Goal: Transaction & Acquisition: Purchase product/service

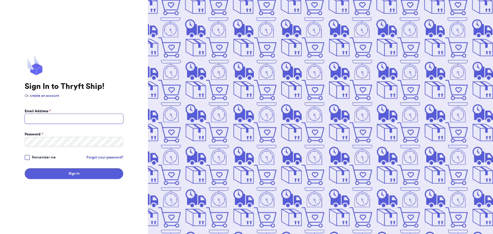
click at [61, 118] on input "Email Address *" at bounding box center [74, 119] width 99 height 10
type input "[EMAIL_ADDRESS][DOMAIN_NAME]"
click at [75, 177] on button "Sign In" at bounding box center [74, 173] width 99 height 11
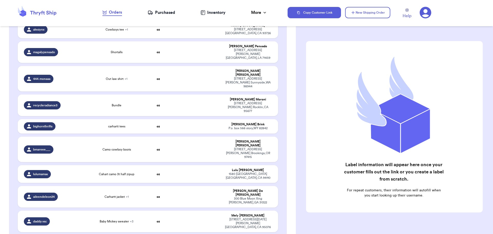
scroll to position [694, 0]
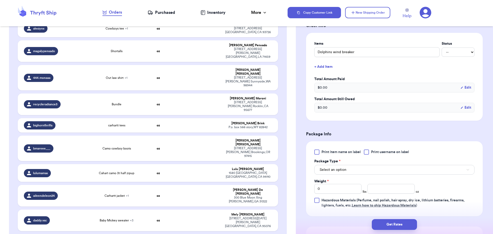
scroll to position [128, 0]
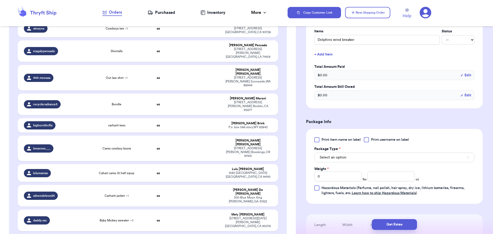
click at [368, 138] on div at bounding box center [366, 139] width 5 height 5
click at [0, 0] on input "Print username on label" at bounding box center [0, 0] width 0 height 0
click at [366, 158] on button "Select an option" at bounding box center [395, 158] width 160 height 10
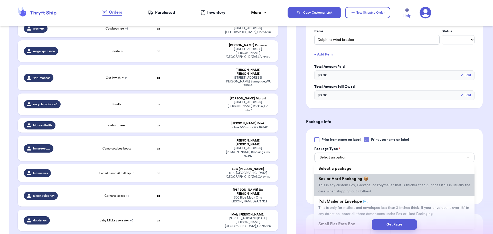
click at [368, 184] on span "This is any custom Box, Package, or Polymailer that is thicker than 3 inches (t…" at bounding box center [395, 188] width 152 height 10
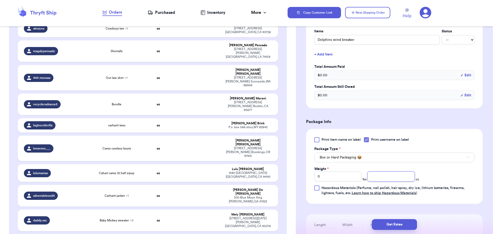
click at [380, 175] on input "number" at bounding box center [391, 177] width 47 height 10
type input "7"
click at [399, 223] on button "Get Rates" at bounding box center [394, 224] width 45 height 11
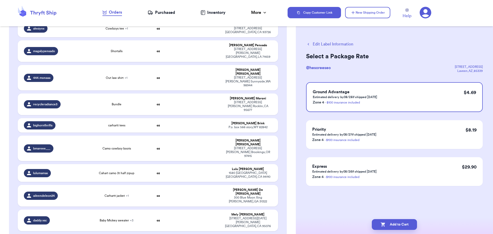
scroll to position [0, 0]
click at [408, 103] on div "Ground Advantage Estimated delivery by 08/28 if shipped [DATE] Zone 4 - $100 in…" at bounding box center [394, 97] width 177 height 30
click at [398, 224] on button "Add to Cart" at bounding box center [394, 224] width 45 height 11
checkbox input "true"
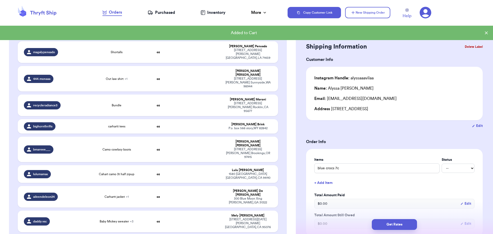
scroll to position [691, 0]
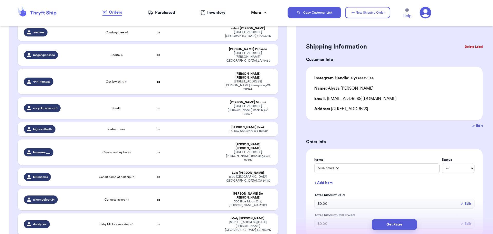
click at [178, 214] on td at bounding box center [197, 225] width 47 height 22
type input "Camo carharrt"
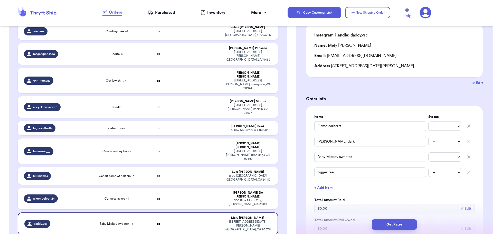
scroll to position [51, 0]
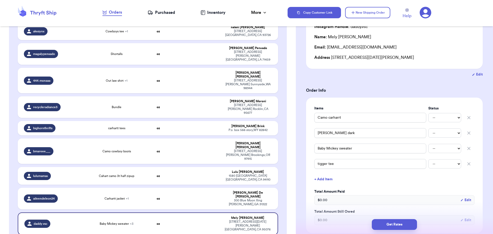
type input "Strawberry caterpillar sleeper"
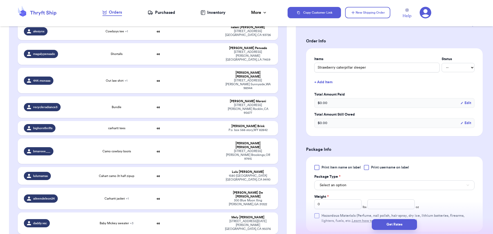
scroll to position [103, 0]
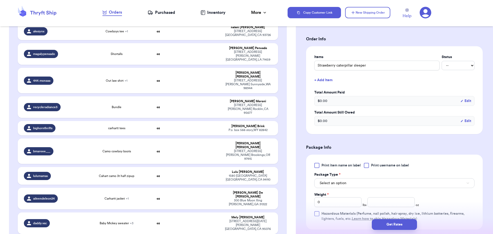
click at [367, 165] on div at bounding box center [366, 165] width 5 height 5
click at [0, 0] on input "Print username on label" at bounding box center [0, 0] width 0 height 0
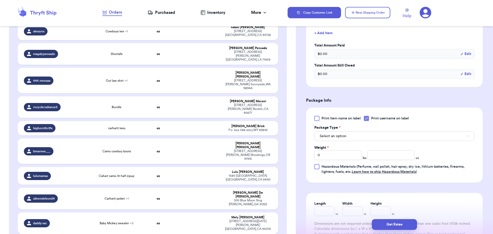
scroll to position [154, 0]
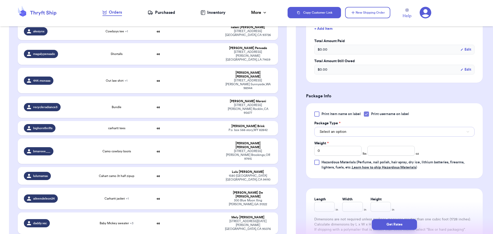
click at [322, 133] on span "Select an option" at bounding box center [333, 131] width 27 height 5
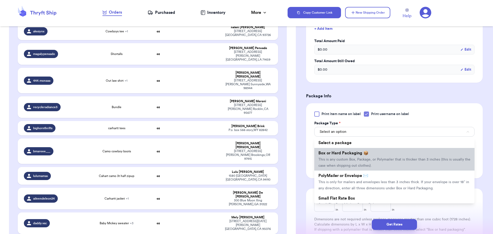
click at [333, 157] on li "Box or Hard Packaging 📦 This is any custom Box, Package, or Polymailer that is …" at bounding box center [395, 159] width 160 height 23
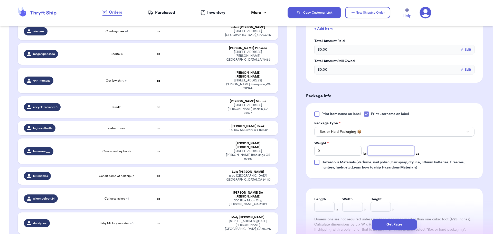
click at [385, 152] on input "number" at bounding box center [391, 151] width 47 height 10
type input "6"
click at [393, 226] on button "Get Rates" at bounding box center [394, 224] width 45 height 11
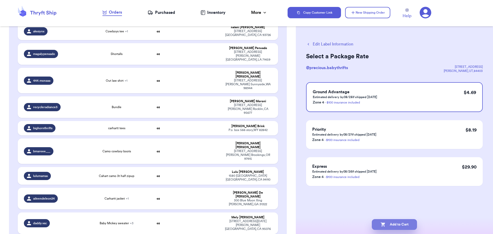
click at [393, 224] on button "Add to Cart" at bounding box center [394, 224] width 45 height 11
checkbox input "true"
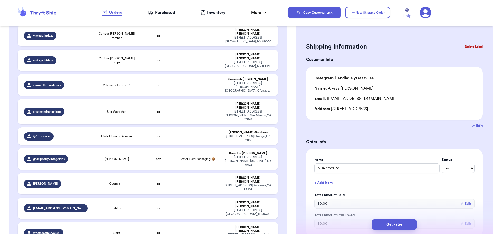
scroll to position [203, 0]
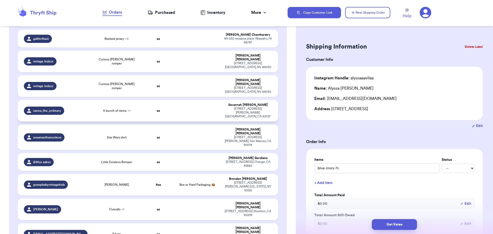
click at [196, 100] on td at bounding box center [197, 111] width 47 height 22
type input "A bunch of items"
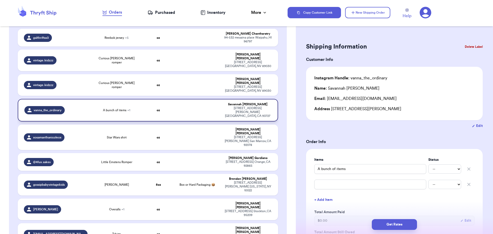
scroll to position [202, 0]
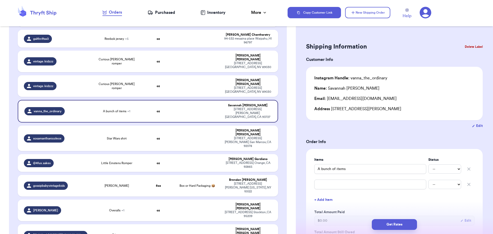
click at [478, 45] on button "Delete Label" at bounding box center [474, 46] width 22 height 11
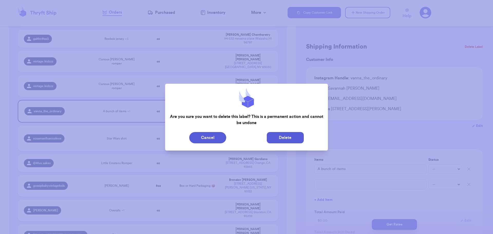
click at [285, 141] on button "Delete" at bounding box center [285, 137] width 37 height 11
type input "blue crocs 7c"
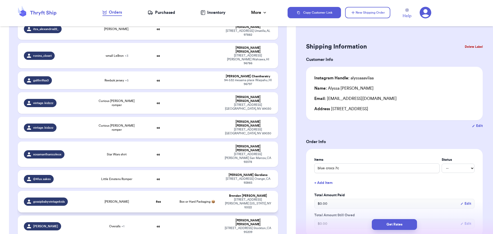
scroll to position [151, 0]
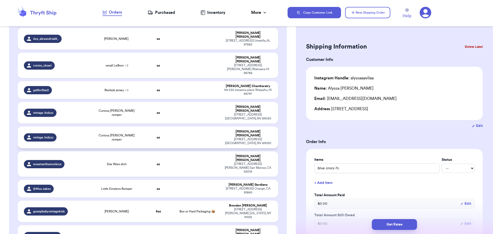
click at [194, 127] on td at bounding box center [197, 138] width 47 height 22
type input "Curious [PERSON_NAME] romper"
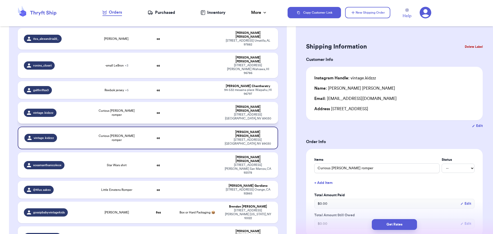
click at [186, 102] on td at bounding box center [197, 113] width 47 height 22
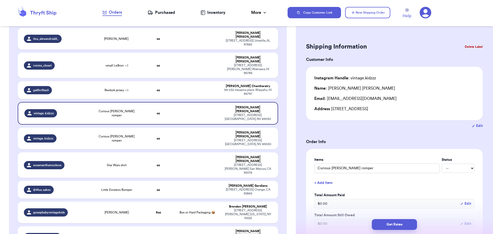
click at [468, 46] on button "Delete Label" at bounding box center [474, 46] width 22 height 11
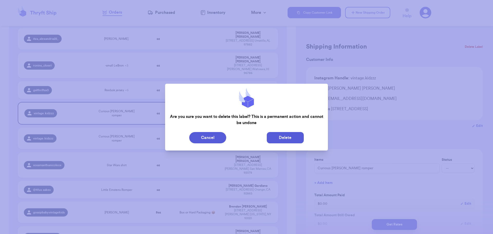
click at [293, 135] on button "Delete" at bounding box center [285, 137] width 37 height 11
type input "blue crocs 7c"
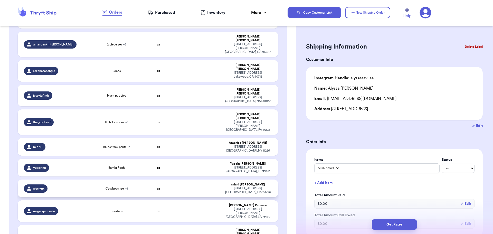
scroll to position [640, 0]
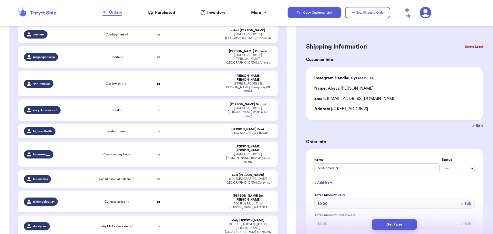
type input "Nike swim trunks 4T"
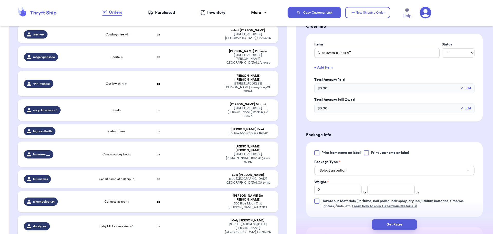
scroll to position [154, 0]
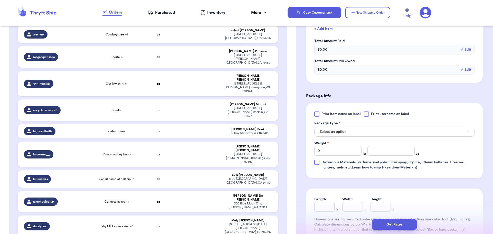
click at [365, 115] on div at bounding box center [366, 114] width 5 height 5
click at [0, 0] on input "Print username on label" at bounding box center [0, 0] width 0 height 0
click at [357, 136] on button "Select an option" at bounding box center [395, 132] width 160 height 10
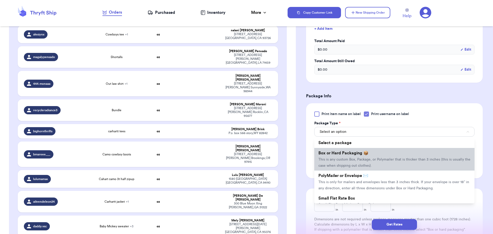
click at [356, 151] on li "Box or Hard Packaging 📦 This is any custom Box, Package, or Polymailer that is …" at bounding box center [395, 159] width 160 height 23
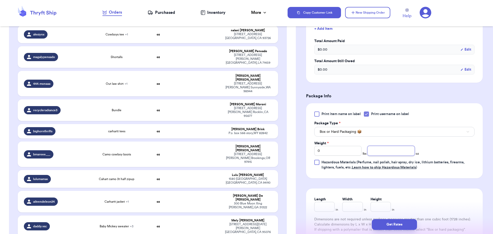
click at [378, 150] on input "number" at bounding box center [391, 151] width 47 height 10
type input "7"
click at [400, 221] on button "Get Rates" at bounding box center [394, 224] width 45 height 11
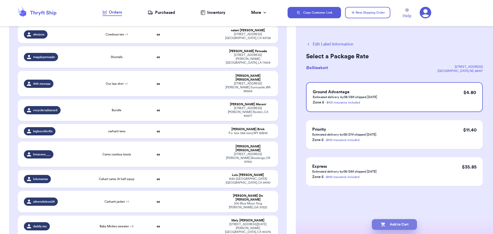
click at [393, 222] on button "Add to Cart" at bounding box center [394, 224] width 45 height 11
checkbox input "true"
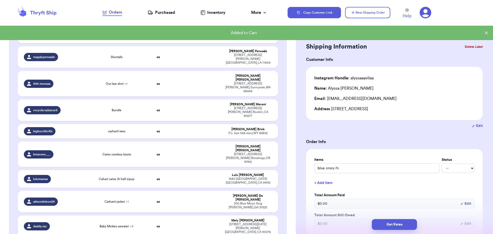
click at [186, 216] on td at bounding box center [197, 227] width 47 height 22
type input "Camo carharrt"
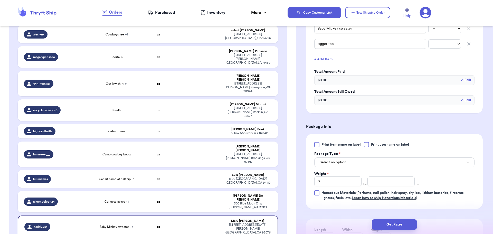
scroll to position [180, 0]
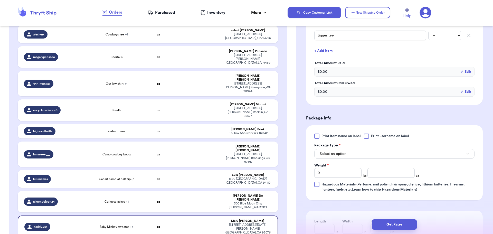
click at [366, 137] on div at bounding box center [366, 136] width 5 height 5
click at [0, 0] on input "Print username on label" at bounding box center [0, 0] width 0 height 0
click at [364, 148] on div "Package Type *" at bounding box center [395, 145] width 160 height 5
click at [365, 152] on button "Select an option" at bounding box center [395, 154] width 160 height 10
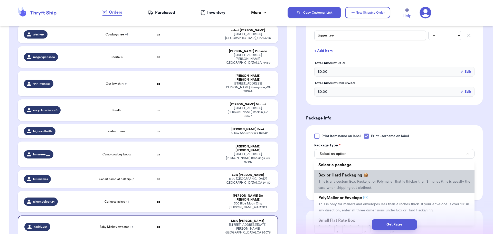
click at [361, 181] on span "This is any custom Box, Package, or Polymailer that is thicker than 3 inches (t…" at bounding box center [395, 185] width 152 height 10
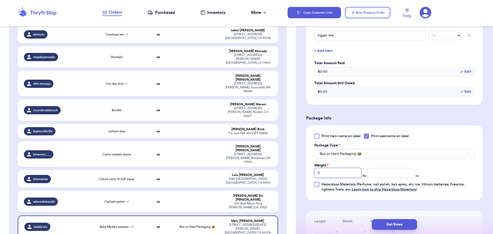
click at [334, 172] on input "0" at bounding box center [338, 173] width 47 height 10
type input "1"
click at [385, 172] on input "number" at bounding box center [391, 173] width 47 height 10
type input "5"
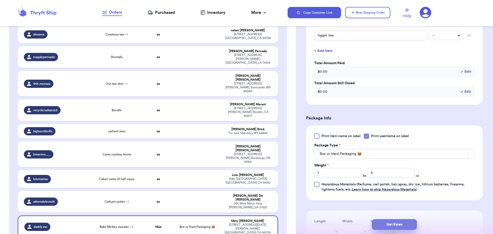
click at [390, 226] on button "Get Rates" at bounding box center [394, 224] width 45 height 11
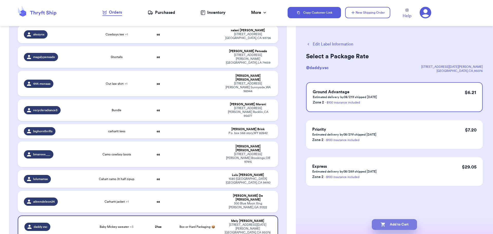
click at [390, 223] on button "Add to Cart" at bounding box center [394, 224] width 45 height 11
checkbox input "true"
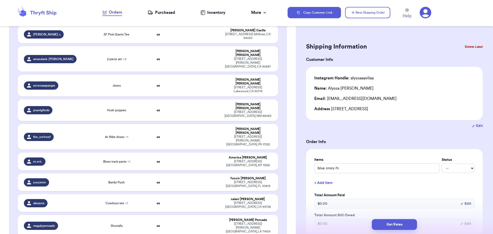
scroll to position [466, 0]
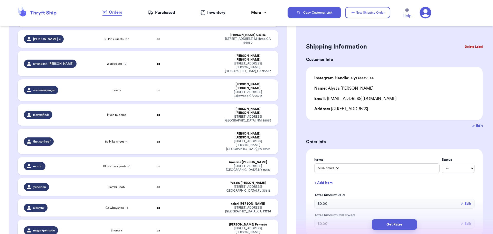
click at [139, 220] on td "Shortalls" at bounding box center [117, 231] width 52 height 22
type input "Shortalls"
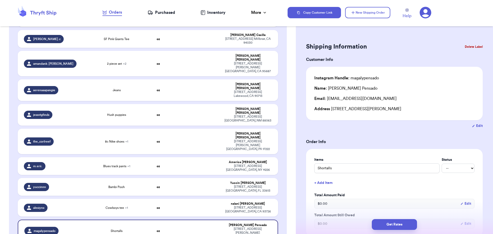
scroll to position [51, 0]
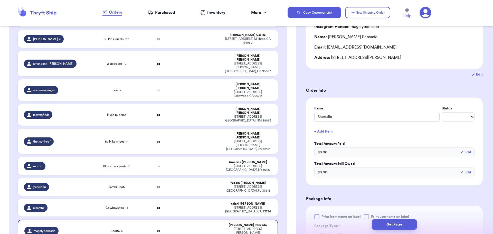
click at [324, 131] on button "+ Add Item" at bounding box center [394, 131] width 164 height 11
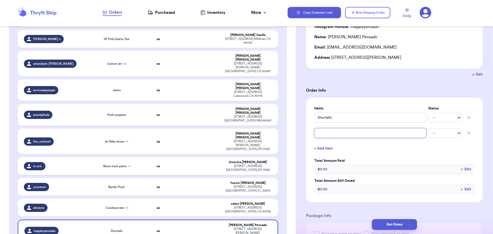
click at [330, 132] on input "text" at bounding box center [371, 133] width 112 height 10
type input "q"
type input "qu"
type input "qui"
type input "quic"
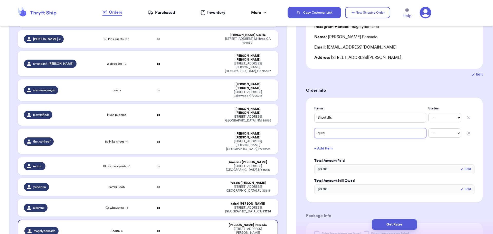
type input "quick"
type input "quicks"
type input "quicksi"
type input "quicksil"
type input "quicksilv"
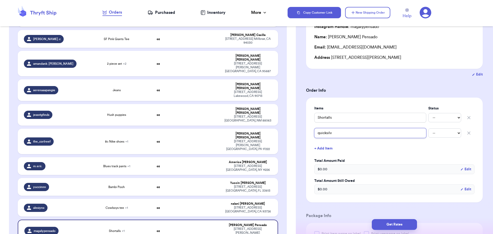
type input "quicksilve"
type input "quicksilver"
type input "quicksilver t"
type input "quicksilver te"
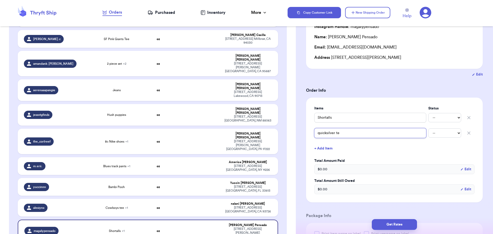
type input "quicksilver tee"
click at [379, 96] on form "Shipping Information Delete Label Customer Info Instagram Handle: magalypensado…" at bounding box center [394, 188] width 177 height 397
type input "Out law shirt"
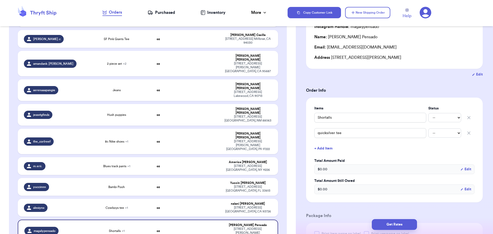
type input "Racing short tall"
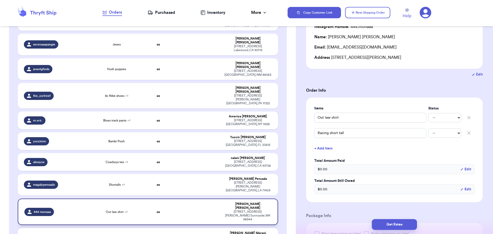
scroll to position [517, 0]
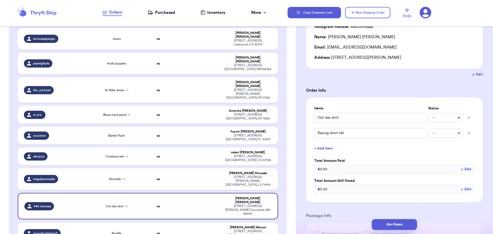
click at [133, 223] on td "Bundle" at bounding box center [117, 234] width 52 height 22
type input "Bundle"
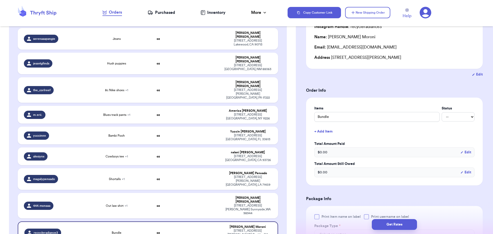
type input "carhartt tees"
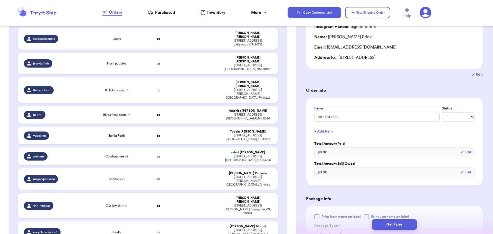
click at [321, 131] on button "+ Add Item" at bounding box center [394, 131] width 164 height 11
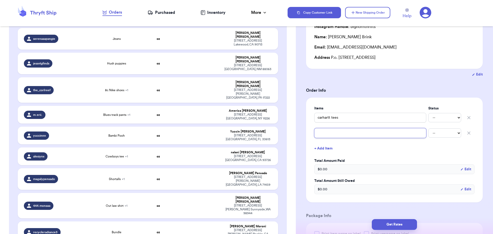
click at [321, 131] on input "text" at bounding box center [371, 133] width 112 height 10
type input "c"
type input "ca"
type input "car"
type input "carh"
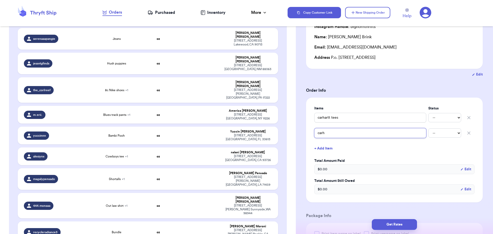
type input "carha"
type input "carhar"
type input "[PERSON_NAME]"
type input "carhartt"
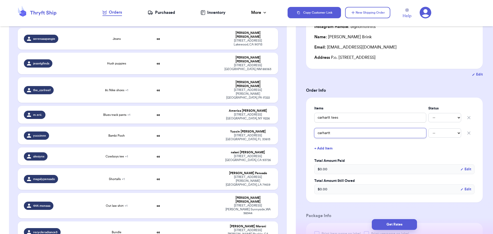
type input "carhartt z"
type input "carhartt zi"
type input "carhartt zip"
type input "carhartt zip u"
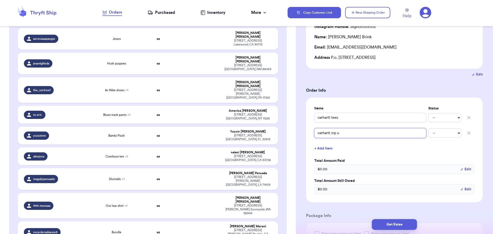
type input "carhartt zip up"
type input "carhartt zip up v"
type input "carhartt zip up ve"
type input "carhartt zip up ves"
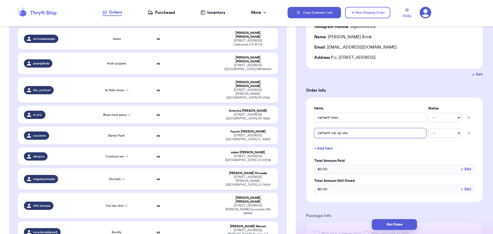
type input "carhartt zip up vest"
click at [332, 148] on button "+ Add Item" at bounding box center [394, 148] width 164 height 11
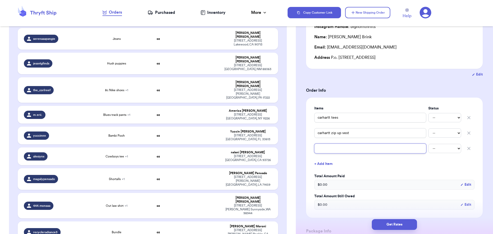
click at [332, 148] on input "text" at bounding box center [371, 149] width 112 height 10
type input "c"
type input "co"
type input "cow"
type input "cowg"
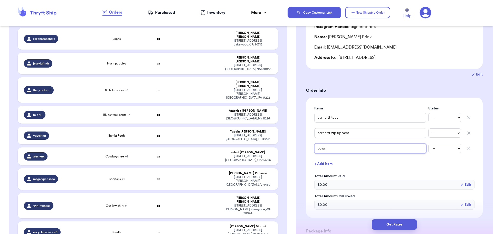
type input "cowgi"
type input "cowgir"
type input "cowgirl"
type input "cowgirl b"
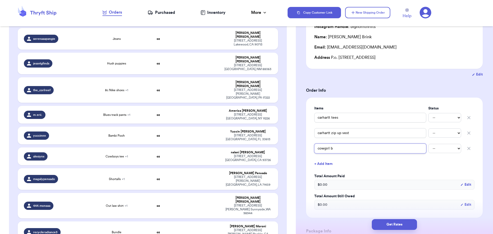
type input "cowgirl [PERSON_NAME]"
type input "cowgirl boo"
type input "cowgirl boot"
type input "cowgirl boots"
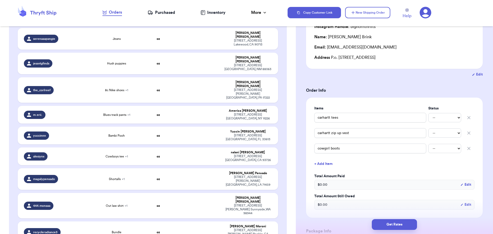
click at [371, 161] on button "+ Add Item" at bounding box center [394, 163] width 164 height 11
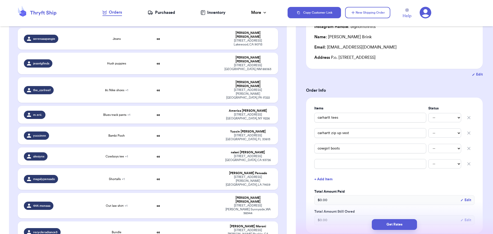
type input "Carhartt jacket"
type input "Goofy soccer"
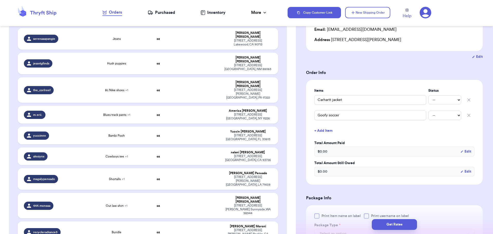
scroll to position [77, 0]
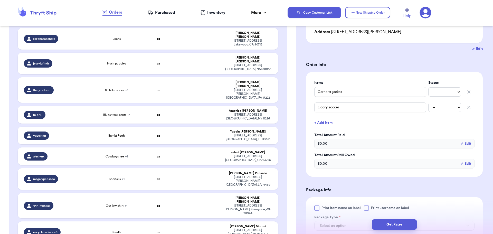
click at [368, 208] on div at bounding box center [366, 208] width 5 height 5
click at [0, 0] on input "Print username on label" at bounding box center [0, 0] width 0 height 0
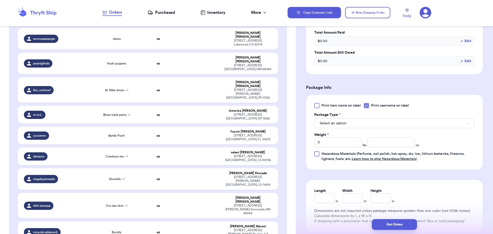
scroll to position [180, 0]
click at [336, 145] on input "0" at bounding box center [338, 142] width 47 height 10
type input "1"
click at [379, 143] on input "number" at bounding box center [391, 142] width 47 height 10
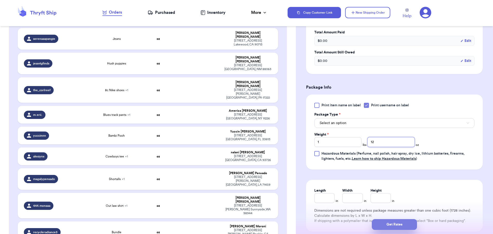
type input "12"
click at [389, 227] on button "Get Rates" at bounding box center [394, 224] width 45 height 11
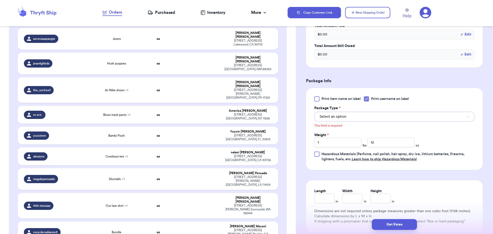
drag, startPoint x: 334, startPoint y: 116, endPoint x: 334, endPoint y: 120, distance: 4.6
click at [335, 117] on span "Select an option" at bounding box center [333, 116] width 27 height 5
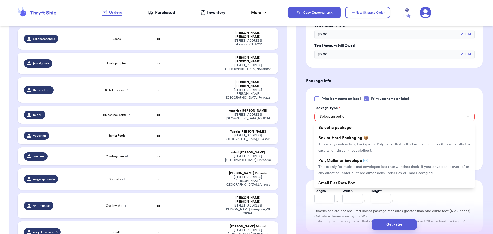
drag, startPoint x: 336, startPoint y: 140, endPoint x: 347, endPoint y: 146, distance: 12.3
click at [337, 140] on li "Box or Hard Packaging 📦 This is any custom Box, Package, or Polymailer that is …" at bounding box center [395, 144] width 160 height 23
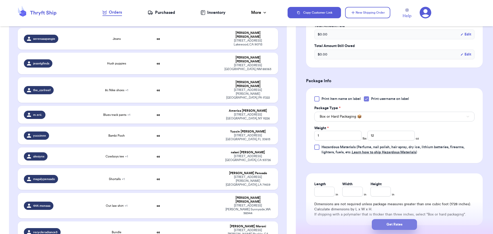
click at [398, 226] on button "Get Rates" at bounding box center [394, 224] width 45 height 11
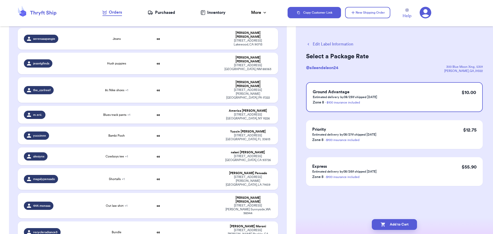
click at [318, 42] on button "Edit Label Information" at bounding box center [329, 44] width 47 height 6
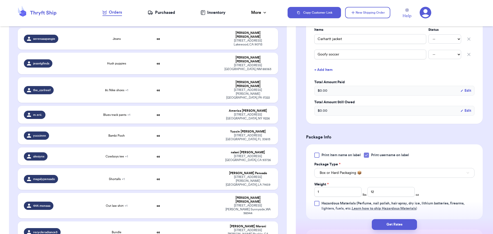
scroll to position [154, 0]
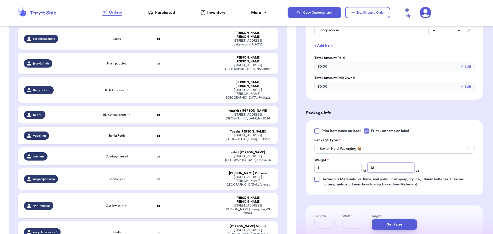
drag, startPoint x: 387, startPoint y: 170, endPoint x: 330, endPoint y: 167, distance: 57.1
click at [330, 167] on div "Weight * 1 lbs 12 oz" at bounding box center [367, 165] width 105 height 15
type input "7"
click at [403, 221] on button "Get Rates" at bounding box center [394, 224] width 45 height 11
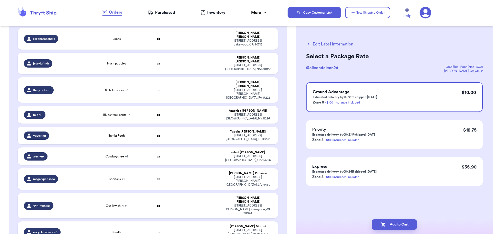
click at [316, 45] on button "Edit Label Information" at bounding box center [329, 44] width 47 height 6
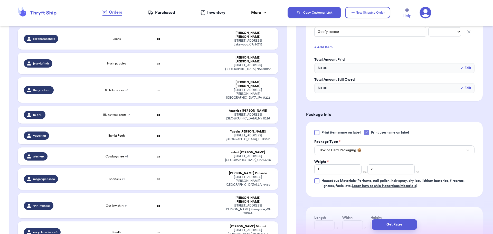
scroll to position [154, 0]
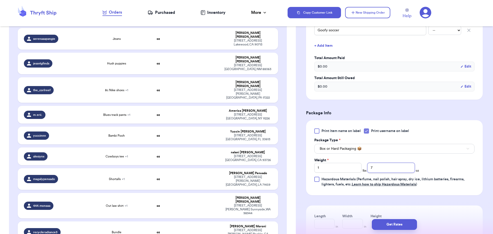
click at [378, 168] on input "7" at bounding box center [391, 168] width 47 height 10
type input "4"
click at [397, 219] on div "Get Rates" at bounding box center [394, 224] width 197 height 19
click at [399, 224] on button "Get Rates" at bounding box center [394, 224] width 45 height 11
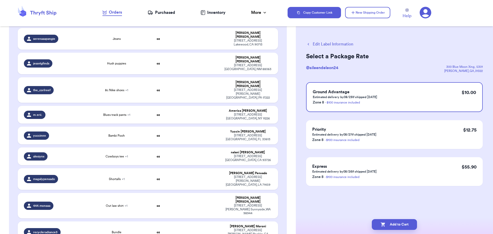
click at [318, 43] on button "Edit Label Information" at bounding box center [329, 44] width 47 height 6
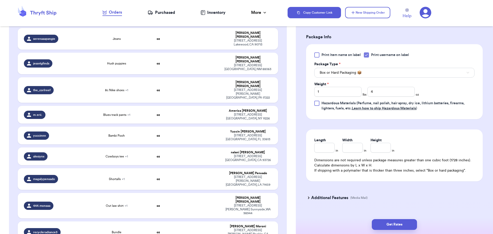
scroll to position [231, 0]
click at [380, 88] on input "4" at bounding box center [391, 91] width 47 height 10
type input "10"
click at [400, 223] on button "Get Rates" at bounding box center [394, 224] width 45 height 11
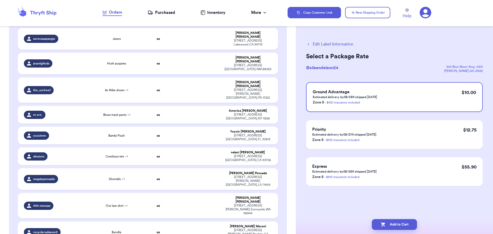
scroll to position [0, 0]
click at [399, 222] on button "Add to Cart" at bounding box center [394, 224] width 45 height 11
checkbox input "true"
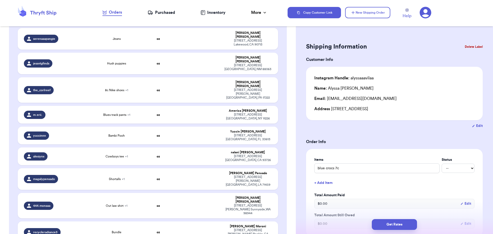
type input "Cahart camo 3t half zipup"
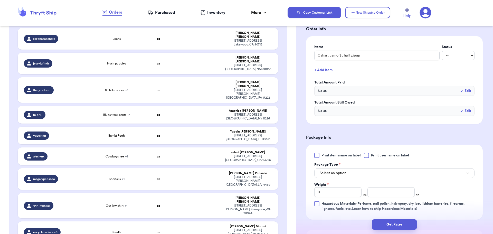
scroll to position [180, 0]
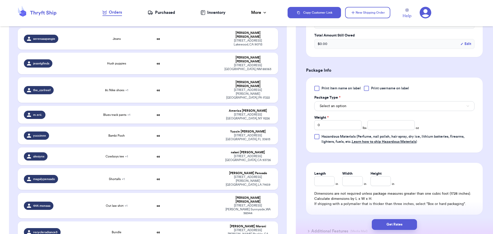
click at [367, 88] on div at bounding box center [366, 88] width 5 height 5
click at [0, 0] on input "Print username on label" at bounding box center [0, 0] width 0 height 0
click at [359, 108] on button "Select an option" at bounding box center [395, 106] width 160 height 10
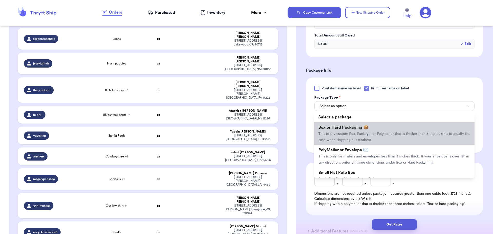
click at [363, 133] on span "This is any custom Box, Package, or Polymailer that is thicker than 3 inches (t…" at bounding box center [395, 137] width 152 height 10
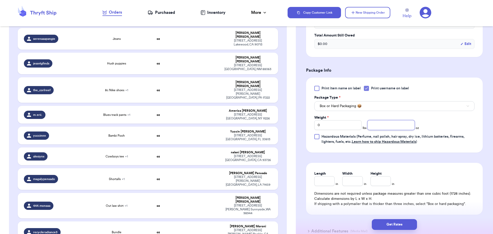
click at [379, 126] on input "number" at bounding box center [391, 125] width 47 height 10
type input "9"
click at [395, 224] on button "Get Rates" at bounding box center [394, 224] width 45 height 11
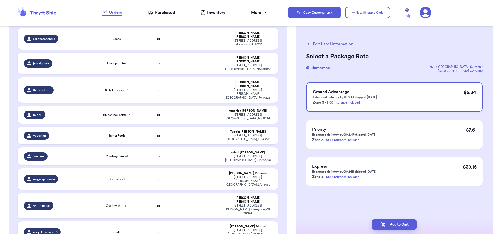
scroll to position [0, 0]
click at [395, 224] on button "Add to Cart" at bounding box center [394, 224] width 45 height 11
checkbox input "true"
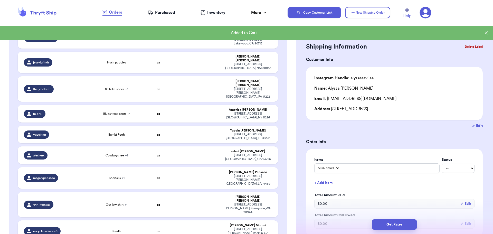
type input "Camo cowboy boots"
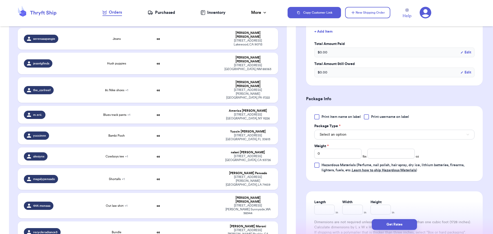
scroll to position [154, 0]
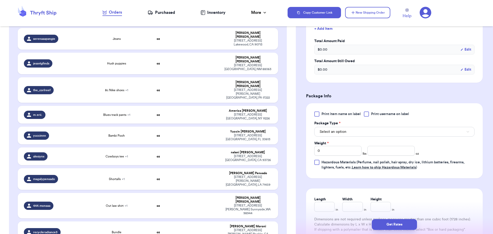
click at [367, 114] on div at bounding box center [366, 114] width 5 height 5
click at [0, 0] on input "Print username on label" at bounding box center [0, 0] width 0 height 0
click at [361, 129] on button "Select an option" at bounding box center [395, 132] width 160 height 10
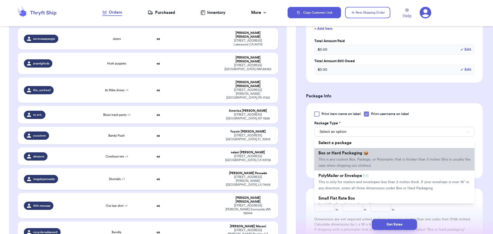
click at [361, 152] on span "Box or Hard Packaging 📦" at bounding box center [344, 153] width 50 height 4
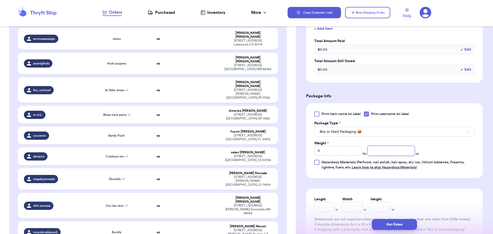
click at [382, 149] on input "number" at bounding box center [391, 151] width 47 height 10
type input "14"
click at [393, 224] on button "Get Rates" at bounding box center [394, 224] width 45 height 11
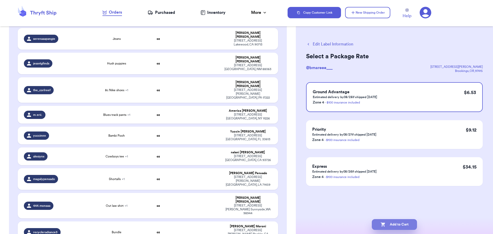
click at [401, 225] on button "Add to Cart" at bounding box center [394, 224] width 45 height 11
checkbox input "true"
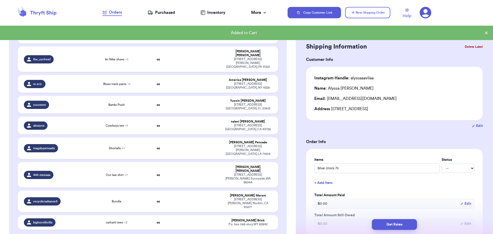
scroll to position [636, 0]
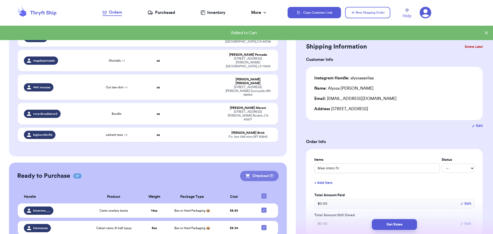
click at [257, 171] on button "Checkout ( 7 )" at bounding box center [259, 176] width 39 height 10
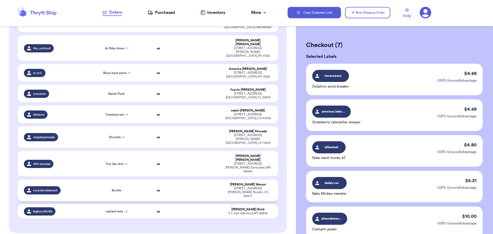
scroll to position [558, 0]
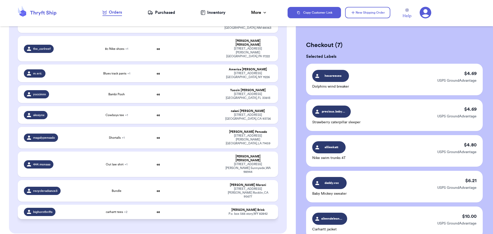
click at [197, 205] on td at bounding box center [197, 212] width 47 height 14
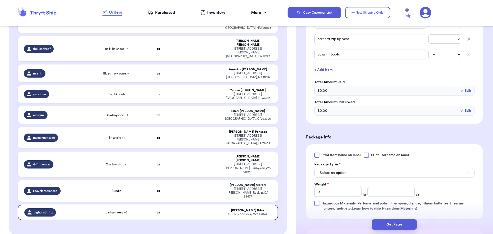
scroll to position [154, 0]
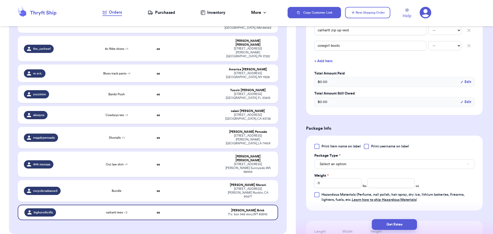
click at [368, 145] on div at bounding box center [366, 146] width 5 height 5
click at [0, 0] on input "Print username on label" at bounding box center [0, 0] width 0 height 0
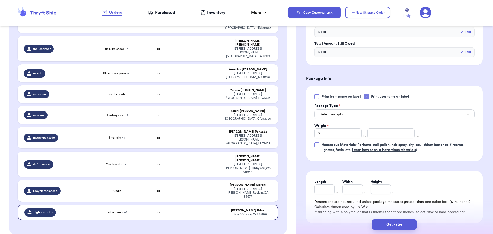
scroll to position [206, 0]
click at [347, 112] on button "Select an option" at bounding box center [395, 113] width 160 height 10
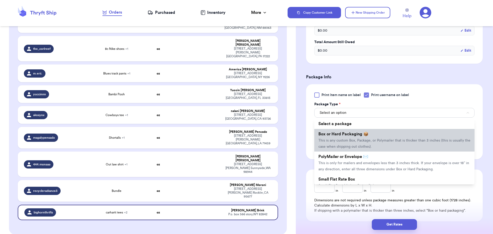
click at [345, 141] on span "This is any custom Box, Package, or Polymailer that is thicker than 3 inches (t…" at bounding box center [395, 144] width 152 height 10
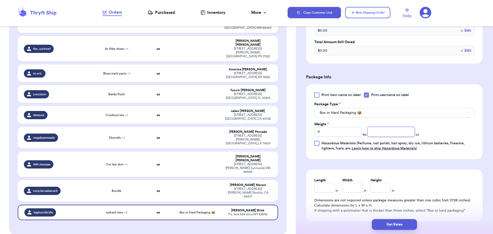
click at [380, 131] on input "number" at bounding box center [391, 132] width 47 height 10
click at [339, 131] on input "0" at bounding box center [338, 132] width 47 height 10
type input "1"
click at [393, 130] on input "number" at bounding box center [391, 132] width 47 height 10
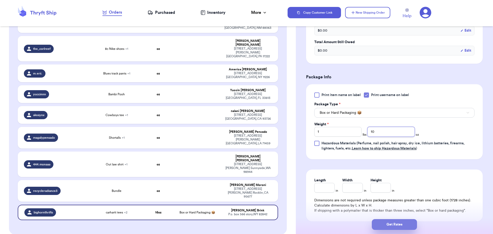
type input "10"
click at [381, 226] on button "Get Rates" at bounding box center [394, 224] width 45 height 11
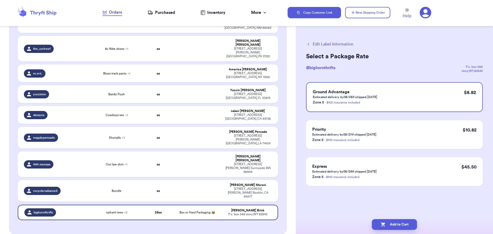
scroll to position [0, 0]
click at [397, 223] on button "Add to Cart" at bounding box center [394, 224] width 45 height 11
checkbox input "true"
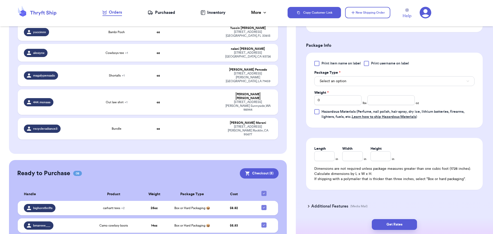
scroll to position [636, 0]
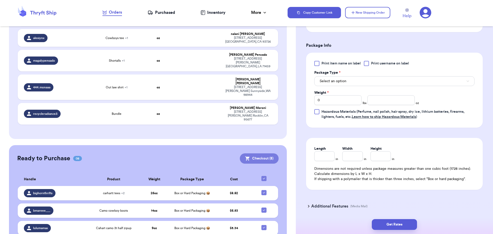
click at [267, 153] on button "Checkout ( 8 )" at bounding box center [259, 158] width 39 height 10
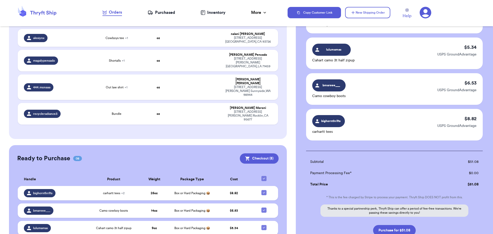
checkbox input "false"
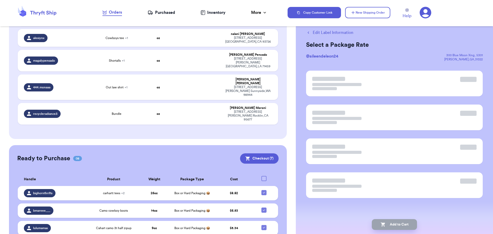
scroll to position [0, 0]
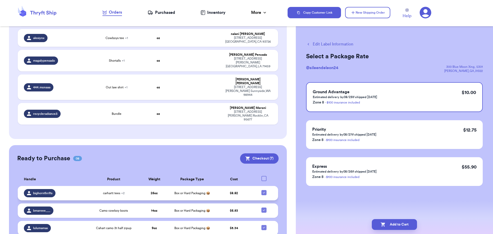
click at [262, 191] on icon at bounding box center [264, 193] width 4 height 4
click at [264, 190] on input "checkbox" at bounding box center [264, 190] width 0 height 0
checkbox input "false"
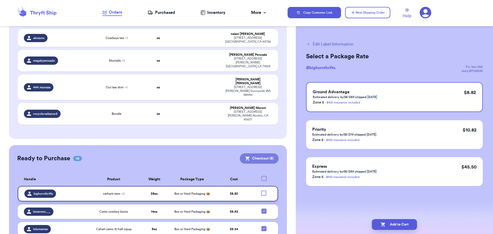
click at [255, 153] on button "Checkout ( 6 )" at bounding box center [259, 158] width 39 height 10
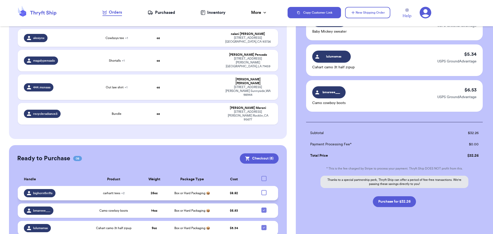
scroll to position [171, 0]
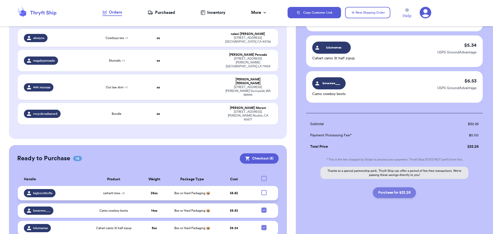
click at [391, 194] on button "Purchase for $32.26" at bounding box center [394, 192] width 43 height 11
checkbox input "false"
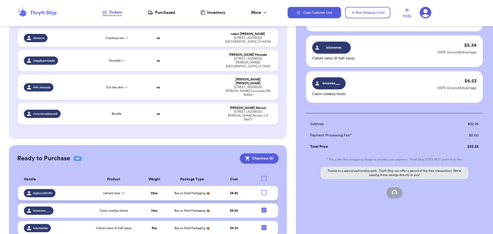
checkbox input "false"
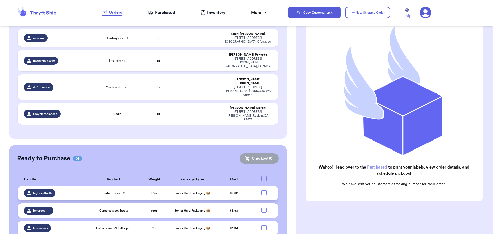
scroll to position [530, 0]
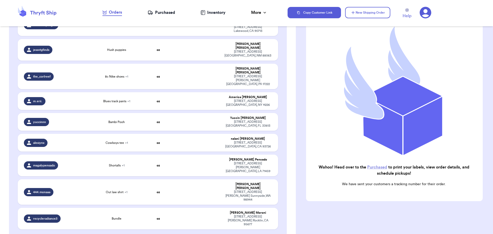
click at [160, 10] on div "Purchased" at bounding box center [161, 13] width 27 height 6
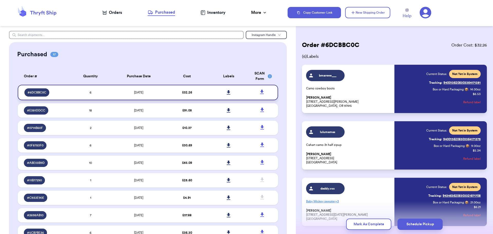
click at [227, 94] on icon at bounding box center [229, 92] width 4 height 5
click at [260, 90] on icon at bounding box center [262, 92] width 4 height 4
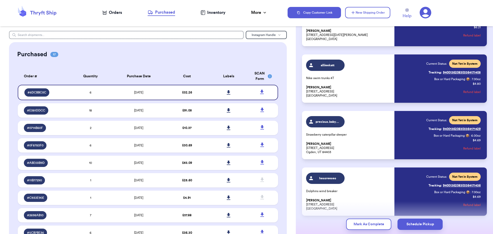
scroll to position [203, 0]
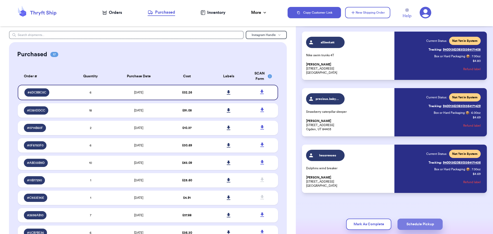
click at [426, 221] on button "Schedule Pickup" at bounding box center [420, 224] width 45 height 11
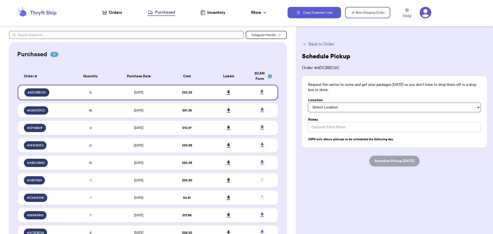
click at [346, 106] on select "Select Location In/At Mailbox On the Porch Front Door Back Door Side Door Knock…" at bounding box center [394, 107] width 173 height 9
select select "On the Porch"
click at [308, 103] on select "Select Location In/At Mailbox On the Porch Front Door Back Door Side Door Knock…" at bounding box center [394, 107] width 173 height 9
click at [359, 126] on input "Location" at bounding box center [394, 127] width 173 height 10
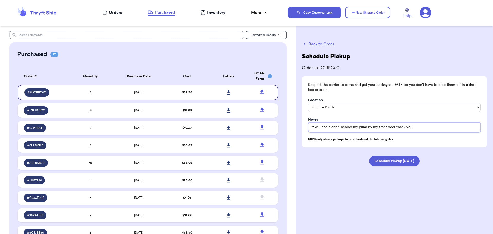
type input "it will \be hidden behind my pillar by my front door thank you"
click at [380, 160] on button "Schedule Pickup [DATE]" at bounding box center [395, 161] width 50 height 11
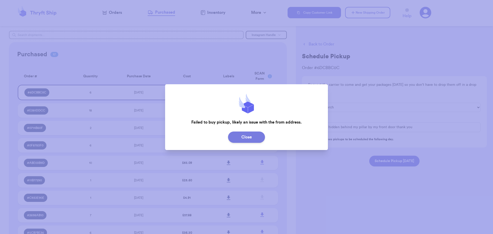
click at [255, 136] on button "Close" at bounding box center [246, 137] width 37 height 11
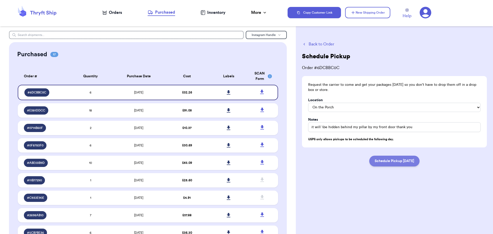
click at [407, 161] on button "Schedule Pickup [DATE]" at bounding box center [395, 161] width 50 height 11
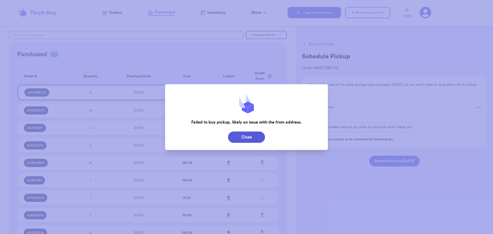
click at [256, 137] on button "Close" at bounding box center [246, 137] width 37 height 11
